Goal: Check status: Check status

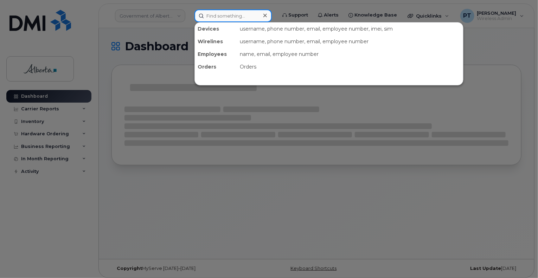
click at [248, 15] on input at bounding box center [232, 15] width 77 height 13
paste input "4034621920"
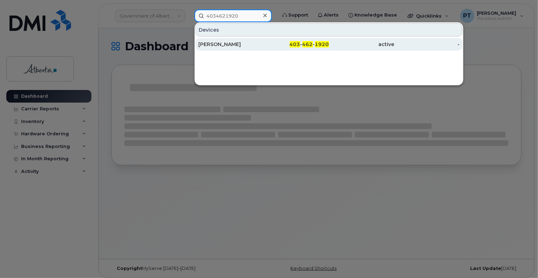
type input "4034621920"
click at [222, 42] on div "[PERSON_NAME]" at bounding box center [230, 44] width 65 height 7
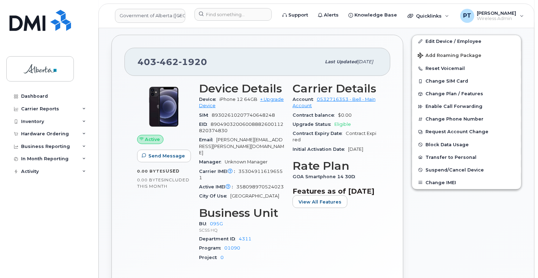
scroll to position [211, 0]
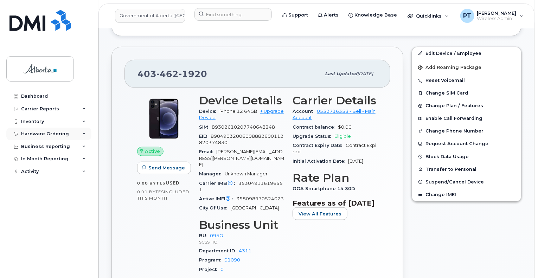
click at [55, 131] on div "Hardware Ordering" at bounding box center [45, 134] width 48 height 6
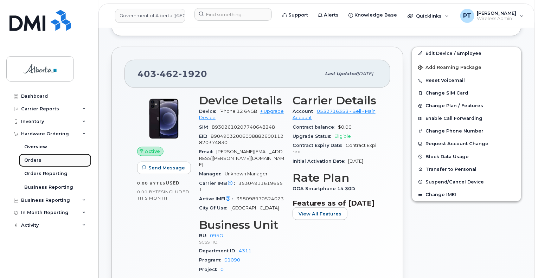
click at [36, 162] on div "Orders" at bounding box center [32, 160] width 17 height 6
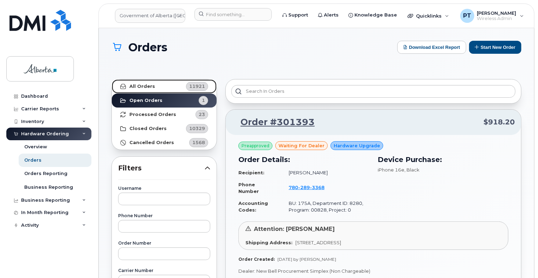
drag, startPoint x: 143, startPoint y: 85, endPoint x: 142, endPoint y: 131, distance: 46.1
click at [143, 85] on strong "All Orders" at bounding box center [142, 87] width 26 height 6
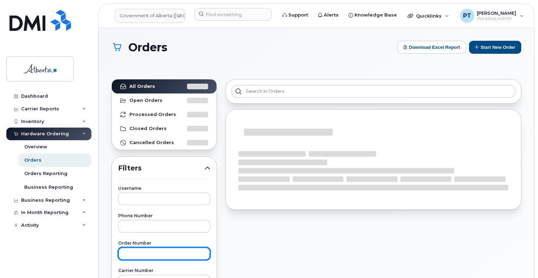
click at [150, 253] on input "text" at bounding box center [164, 253] width 92 height 13
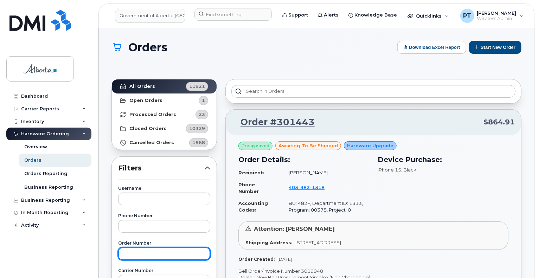
paste input "301393"
type input "301393"
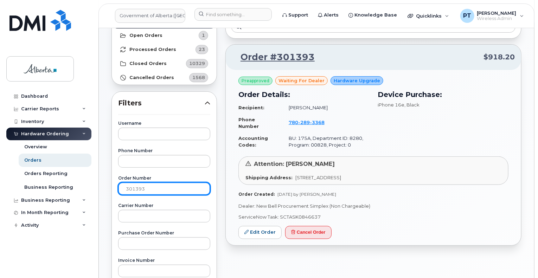
scroll to position [35, 0]
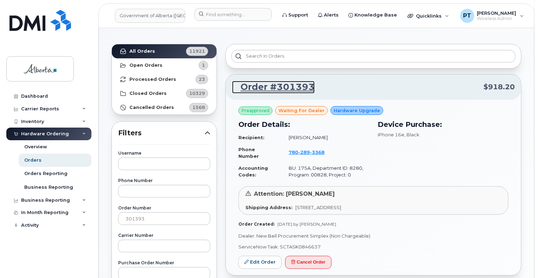
click at [283, 87] on link "Order #301393" at bounding box center [273, 87] width 83 height 13
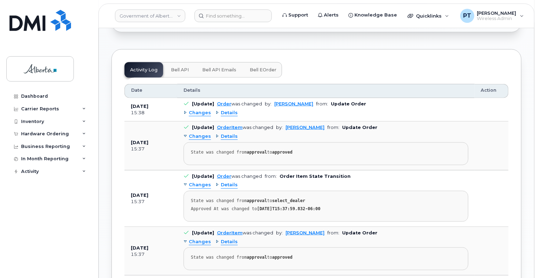
scroll to position [387, 0]
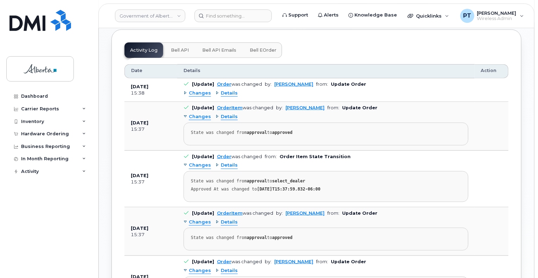
click at [178, 47] on span "Bell API" at bounding box center [180, 50] width 18 height 6
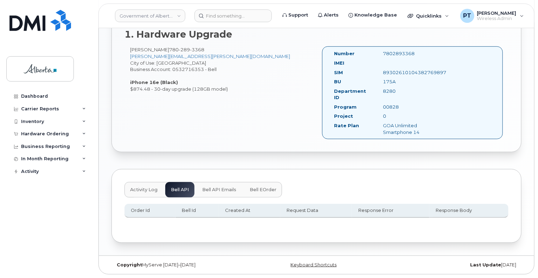
scroll to position [239, 0]
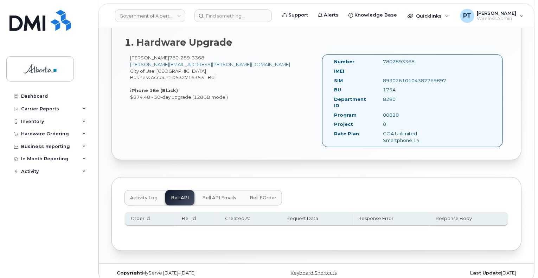
click at [149, 195] on span "Activity Log" at bounding box center [143, 198] width 27 height 6
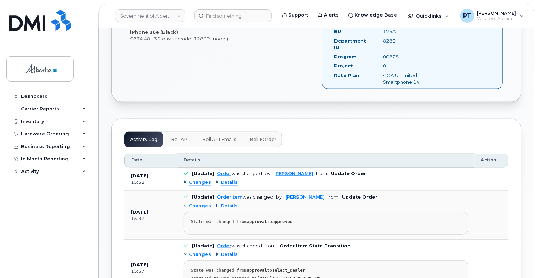
scroll to position [309, 0]
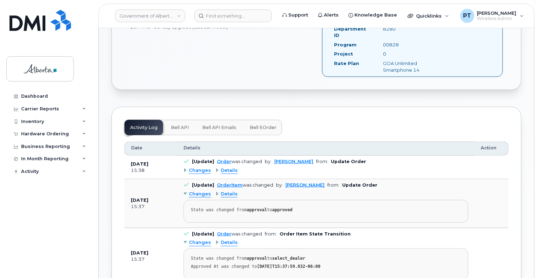
click at [201, 167] on span "Changes" at bounding box center [200, 170] width 22 height 7
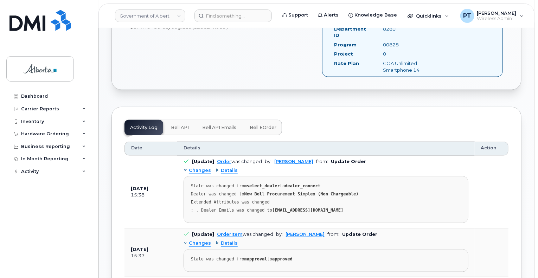
click at [201, 167] on span "Changes" at bounding box center [200, 170] width 22 height 7
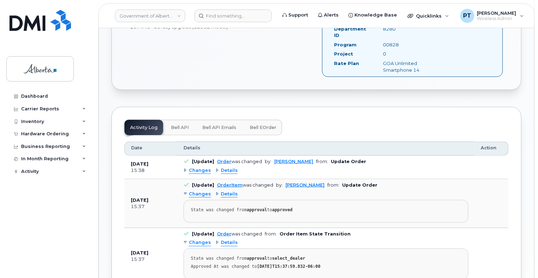
click at [184, 125] on span "Bell API" at bounding box center [180, 128] width 18 height 6
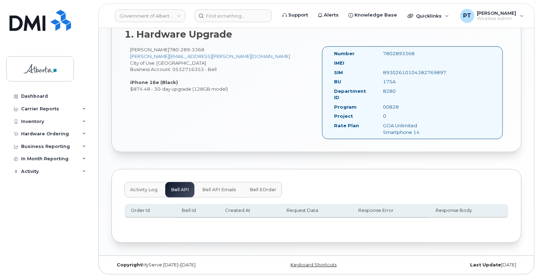
scroll to position [239, 0]
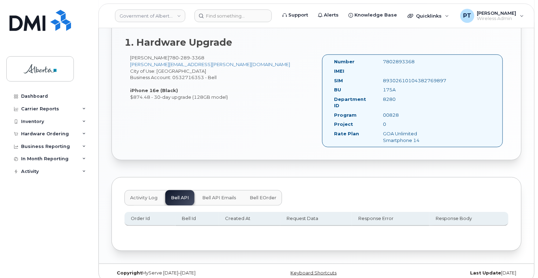
click at [137, 195] on span "Activity Log" at bounding box center [143, 198] width 27 height 6
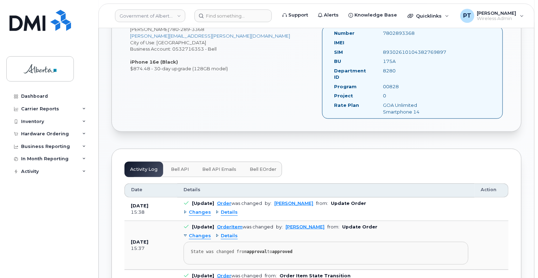
scroll to position [309, 0]
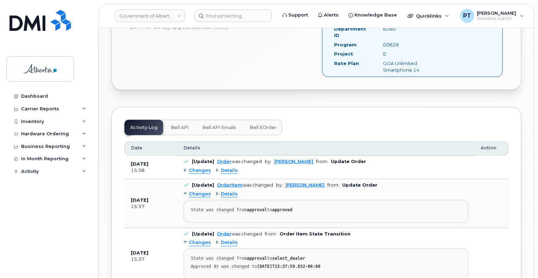
click at [197, 167] on span "Changes" at bounding box center [200, 170] width 22 height 7
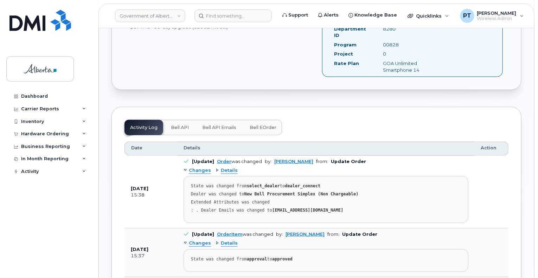
click at [197, 167] on span "Changes" at bounding box center [200, 170] width 22 height 7
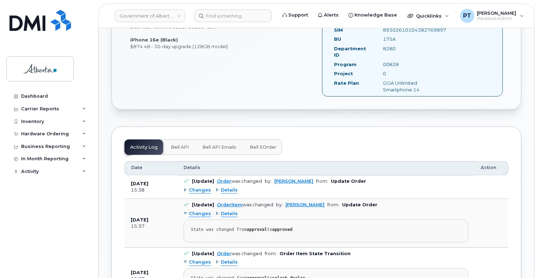
scroll to position [351, 0]
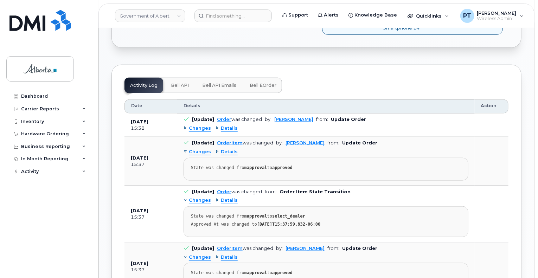
click at [177, 83] on span "Bell API" at bounding box center [180, 86] width 18 height 6
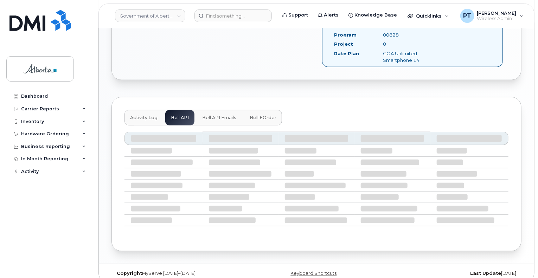
scroll to position [239, 0]
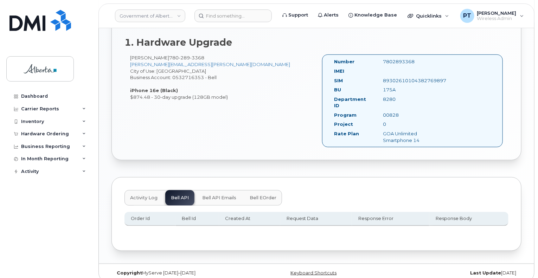
click at [143, 195] on span "Activity Log" at bounding box center [143, 198] width 27 height 6
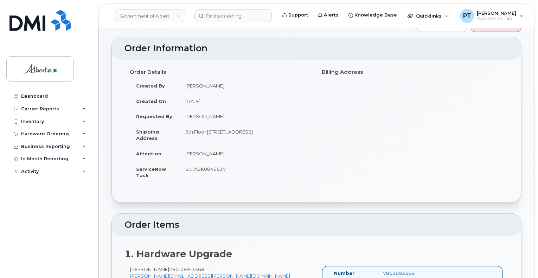
scroll to position [0, 0]
